Goal: Task Accomplishment & Management: Manage account settings

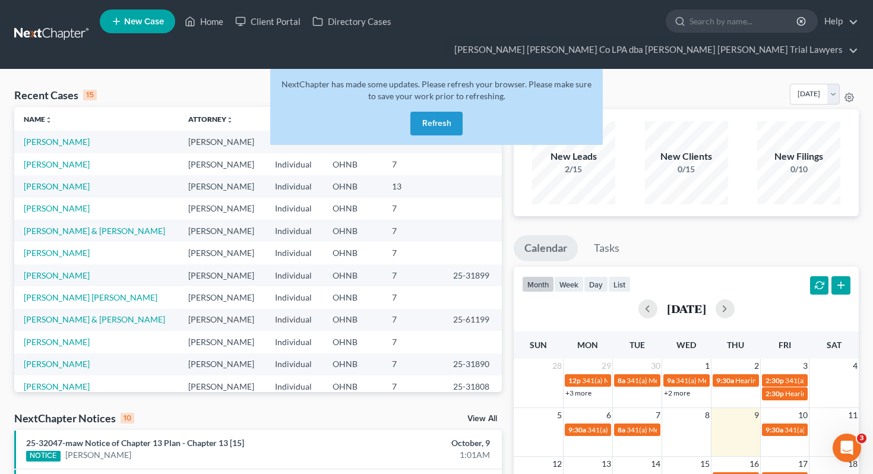
click at [424, 112] on button "Refresh" at bounding box center [436, 124] width 52 height 24
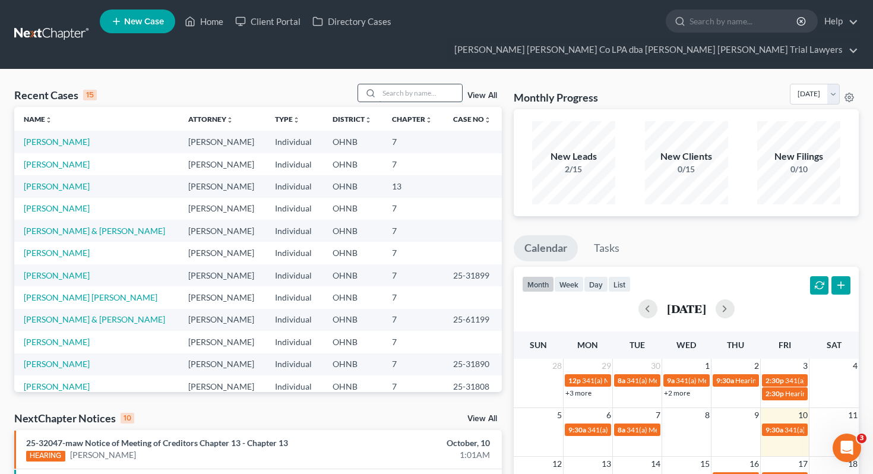
click at [433, 84] on input "search" at bounding box center [420, 92] width 83 height 17
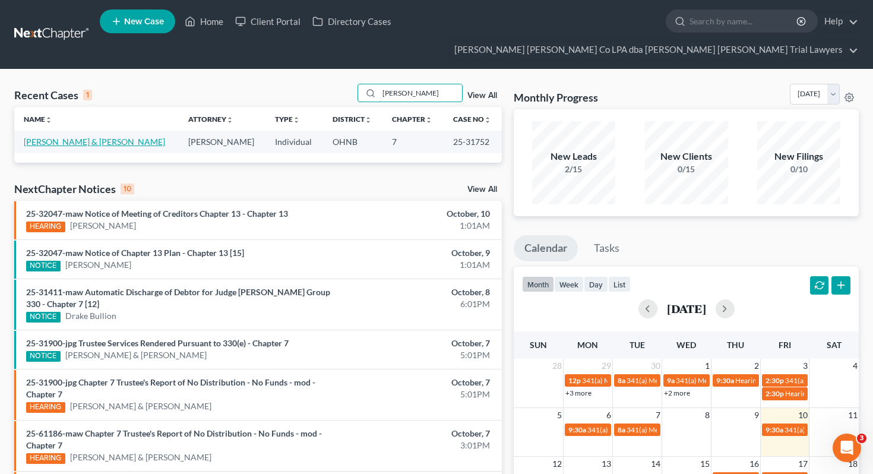
type input "[PERSON_NAME]"
click at [87, 137] on link "[PERSON_NAME] & [PERSON_NAME]" at bounding box center [94, 142] width 141 height 10
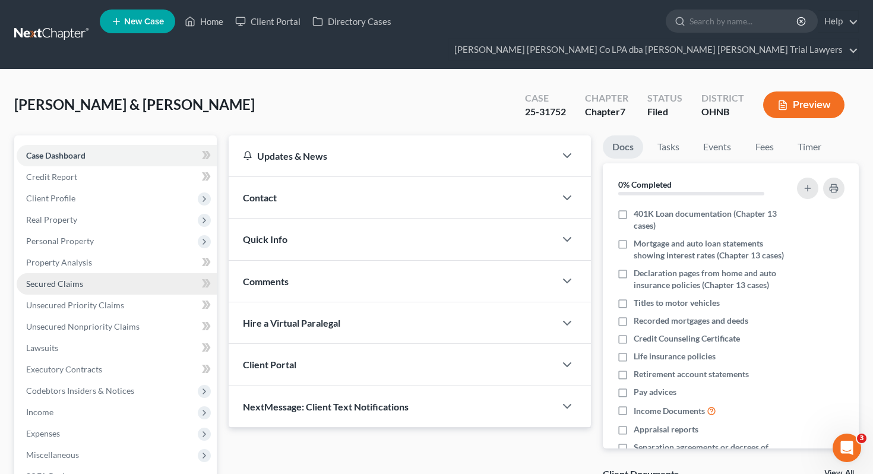
scroll to position [156, 0]
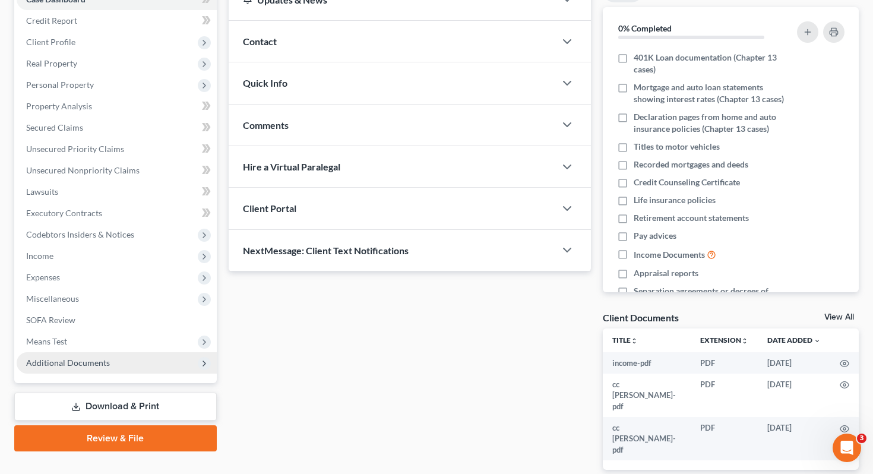
click at [104, 357] on span "Additional Documents" at bounding box center [68, 362] width 84 height 10
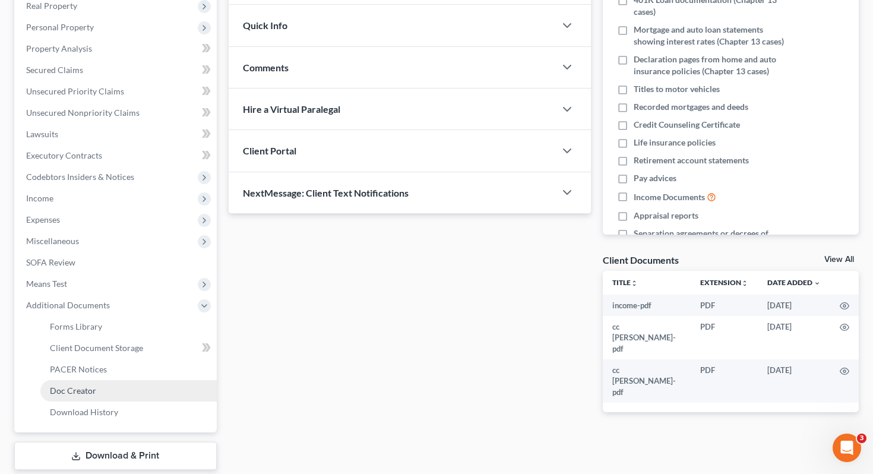
scroll to position [219, 0]
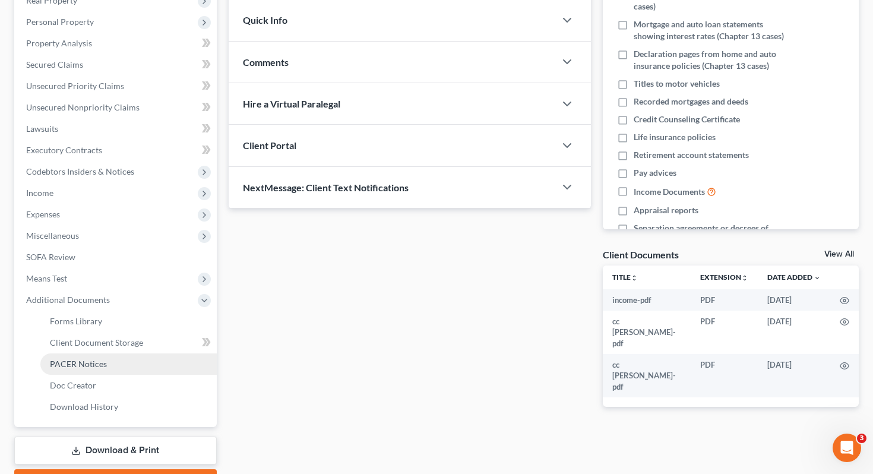
click at [117, 353] on link "PACER Notices" at bounding box center [128, 363] width 176 height 21
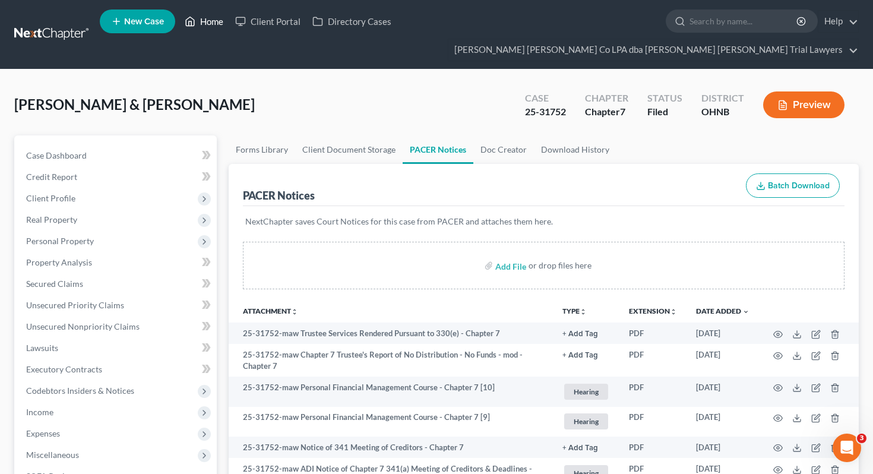
click at [219, 18] on link "Home" at bounding box center [204, 21] width 50 height 21
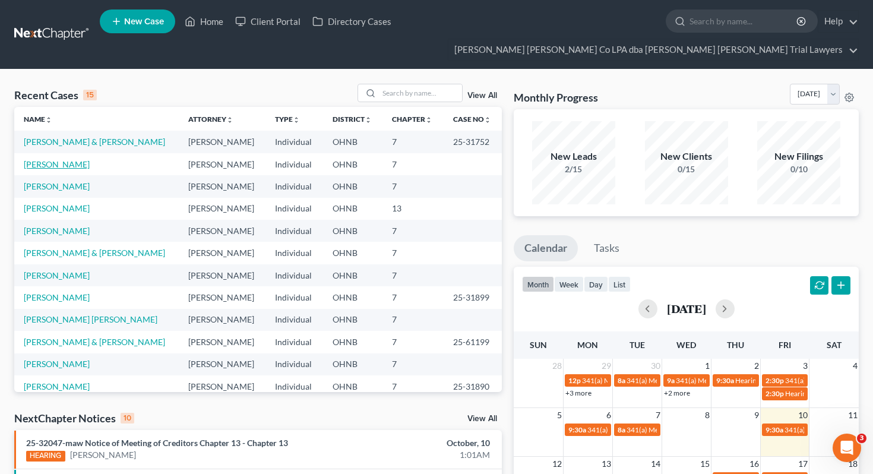
click at [58, 159] on link "[PERSON_NAME]" at bounding box center [57, 164] width 66 height 10
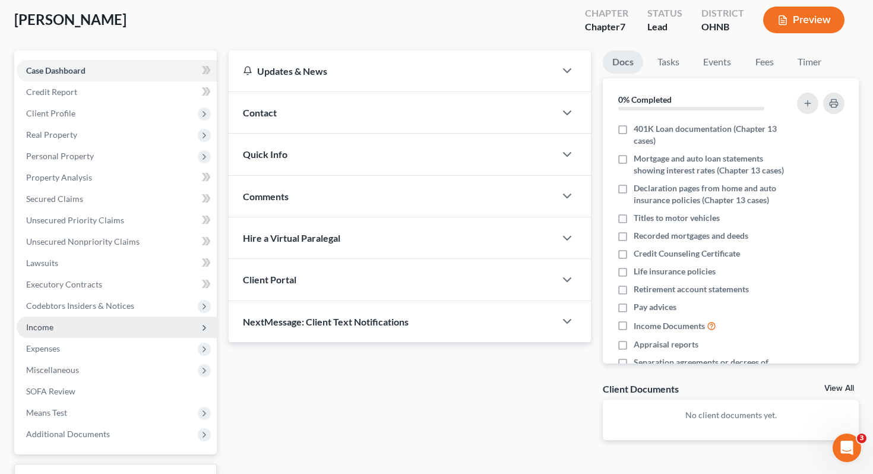
scroll to position [94, 0]
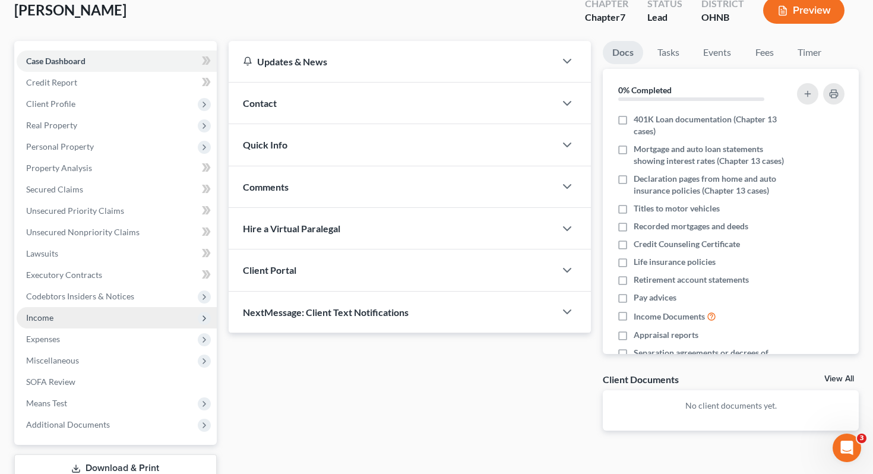
click at [64, 307] on span "Income" at bounding box center [117, 317] width 200 height 21
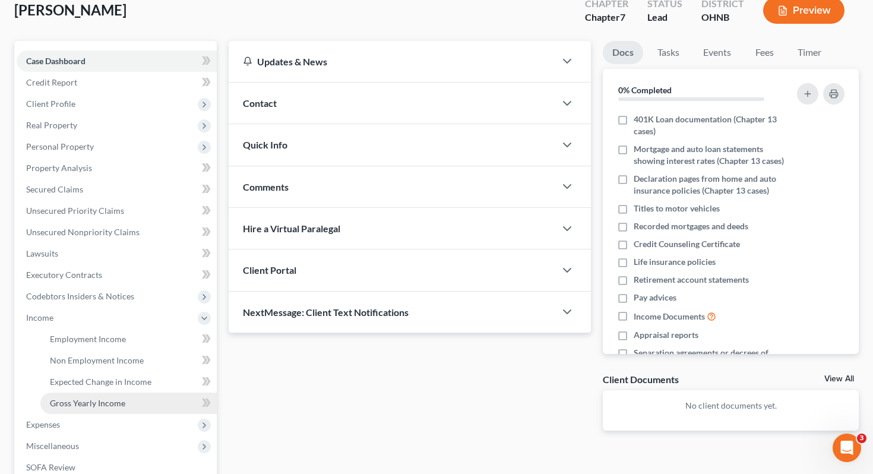
click at [114, 398] on span "Gross Yearly Income" at bounding box center [87, 403] width 75 height 10
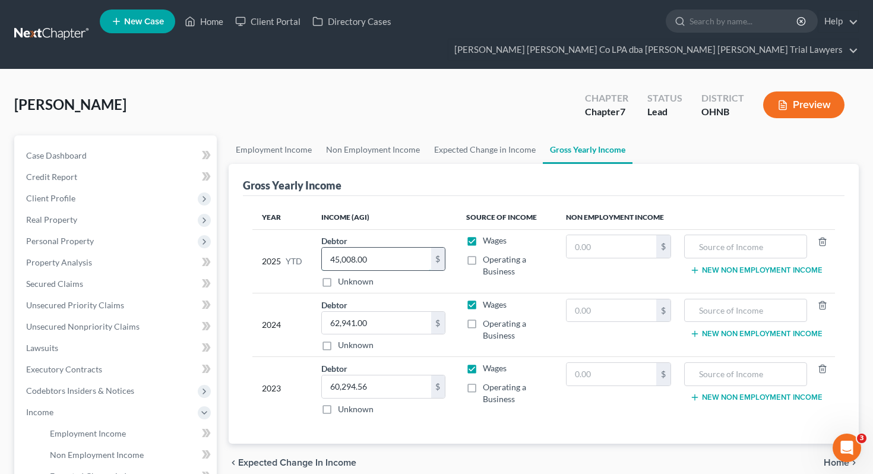
click at [379, 248] on input "45,008.00" at bounding box center [376, 259] width 109 height 23
type input "46,991"
click at [273, 135] on link "Employment Income" at bounding box center [274, 149] width 90 height 28
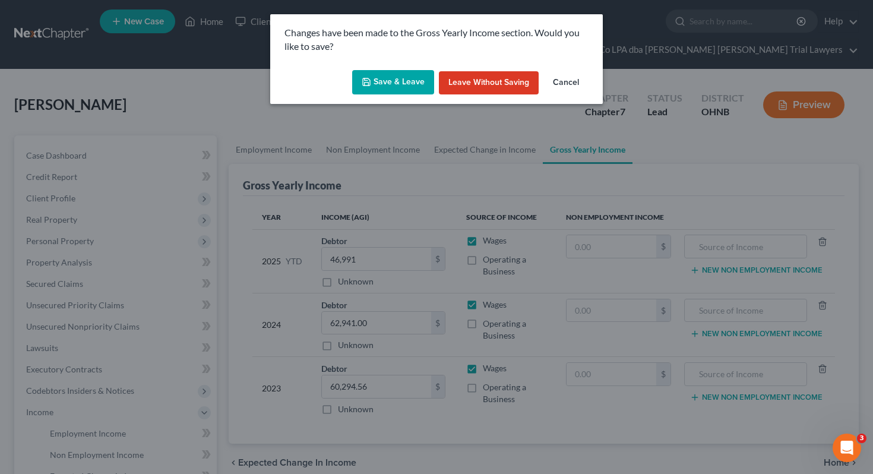
click at [386, 87] on button "Save & Leave" at bounding box center [393, 82] width 82 height 25
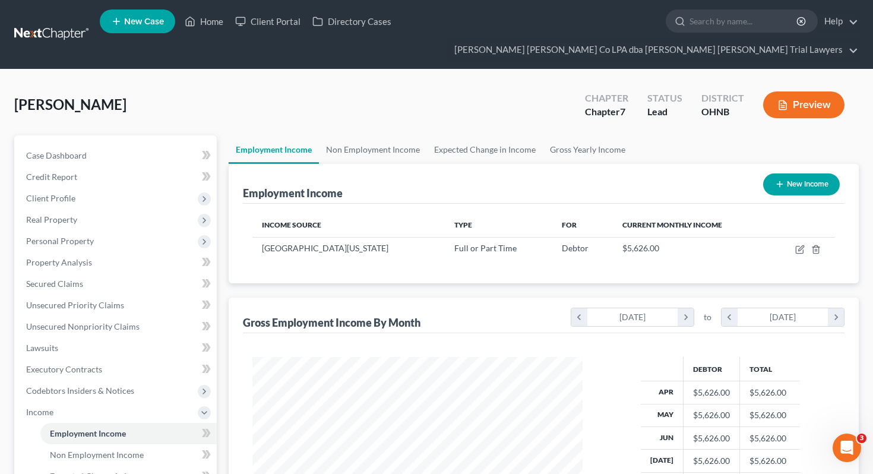
scroll to position [213, 354]
